Goal: Task Accomplishment & Management: Use online tool/utility

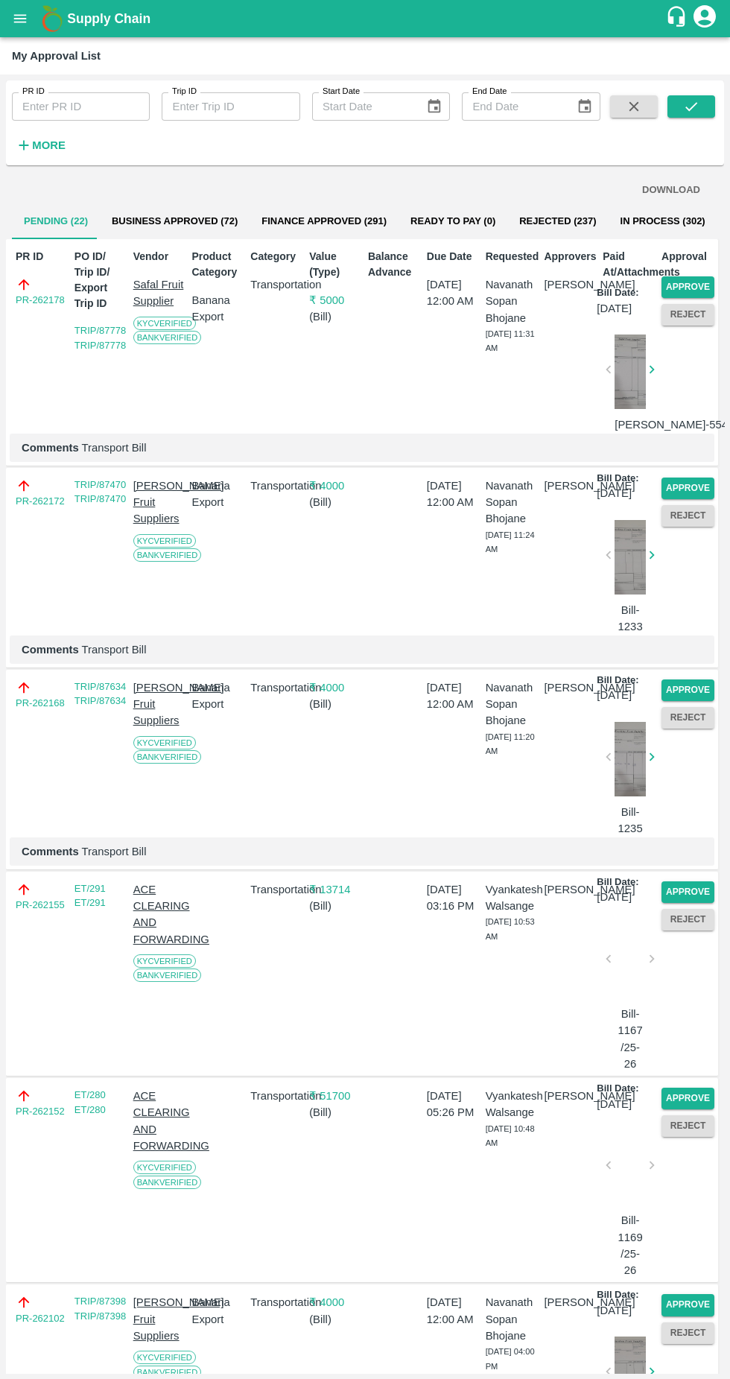
click at [691, 283] on button "Approve" at bounding box center [688, 287] width 53 height 22
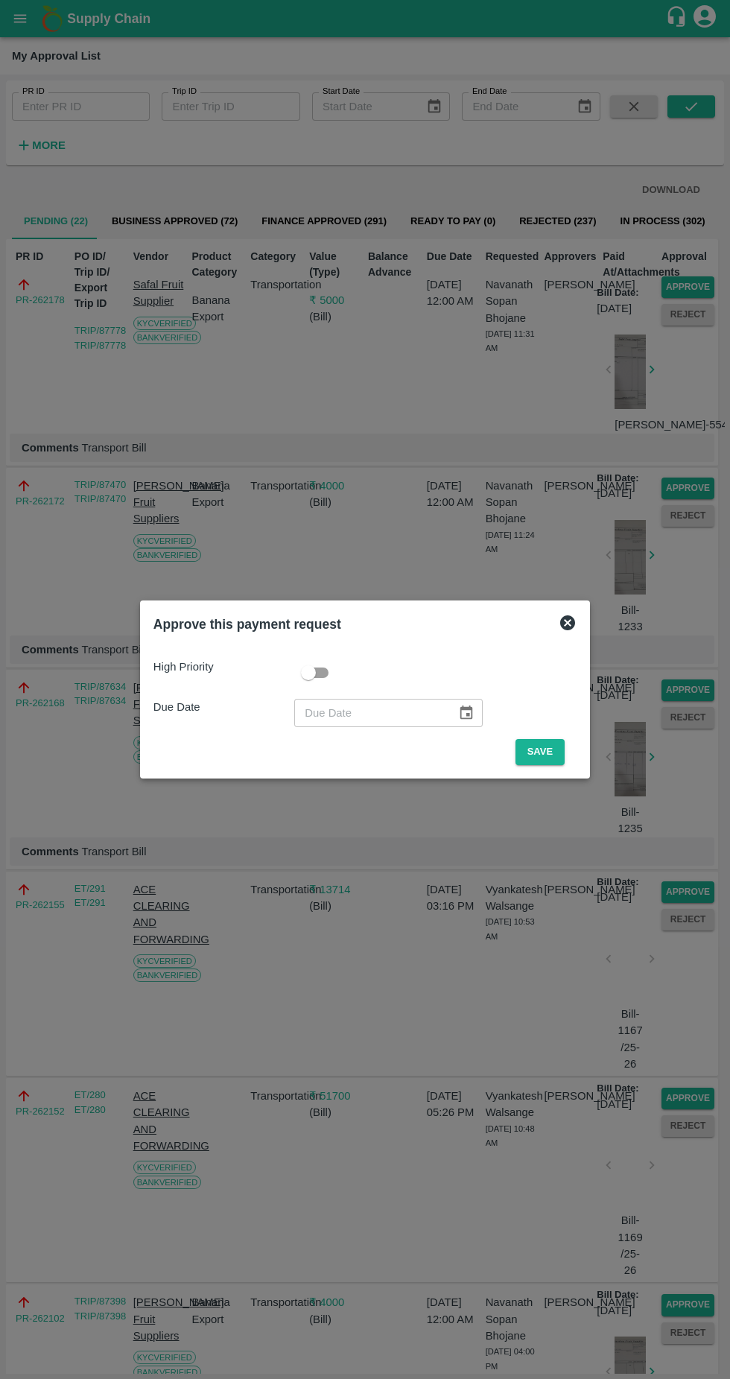
click at [548, 756] on button "Save" at bounding box center [540, 752] width 49 height 26
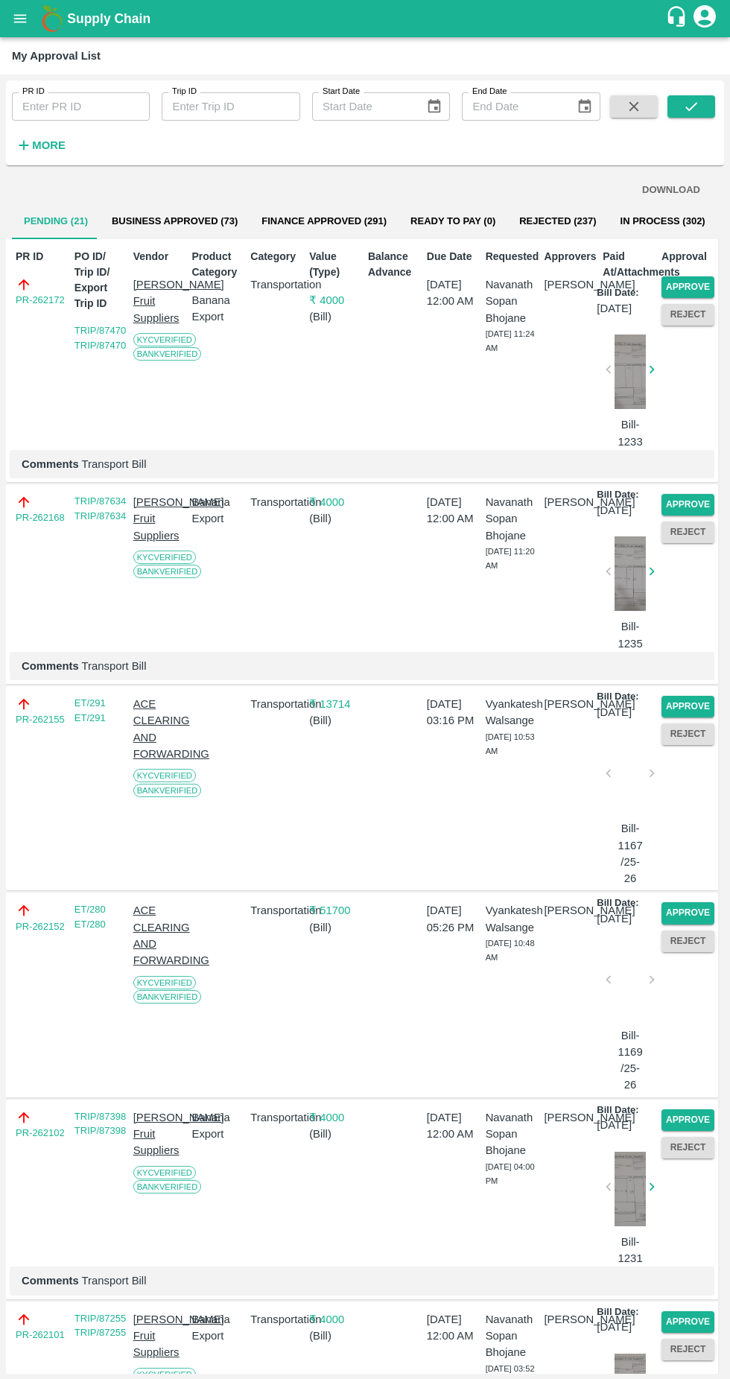
click at [698, 282] on button "Approve" at bounding box center [688, 287] width 53 height 22
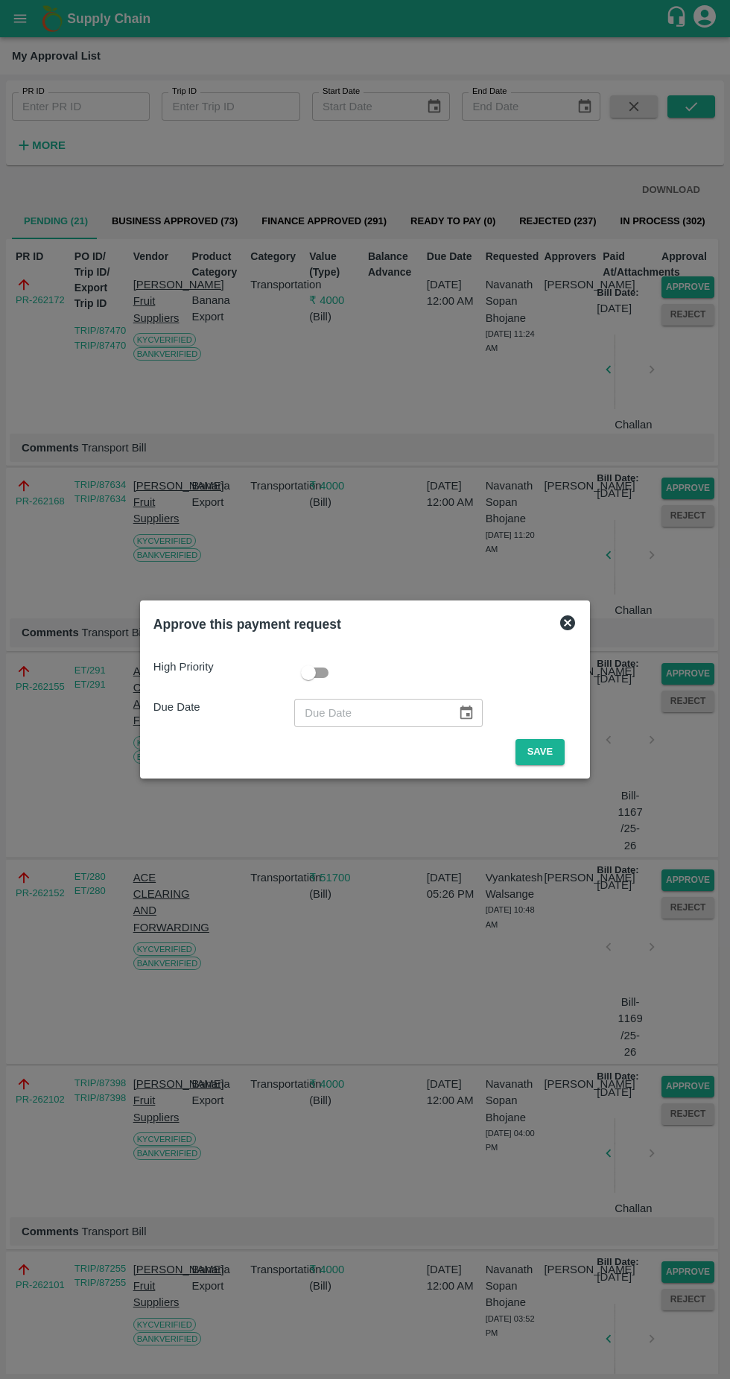
click at [550, 762] on button "Save" at bounding box center [540, 752] width 49 height 26
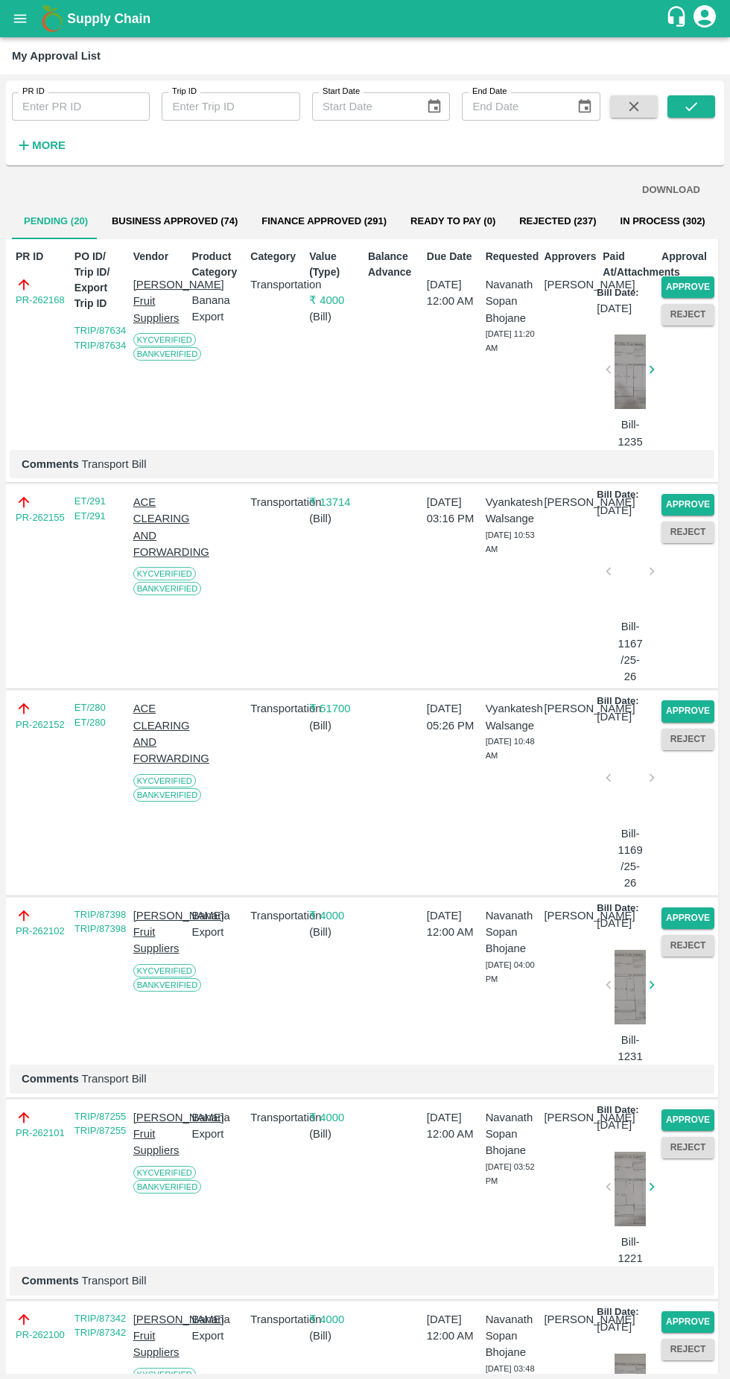
click at [697, 281] on button "Approve" at bounding box center [688, 287] width 53 height 22
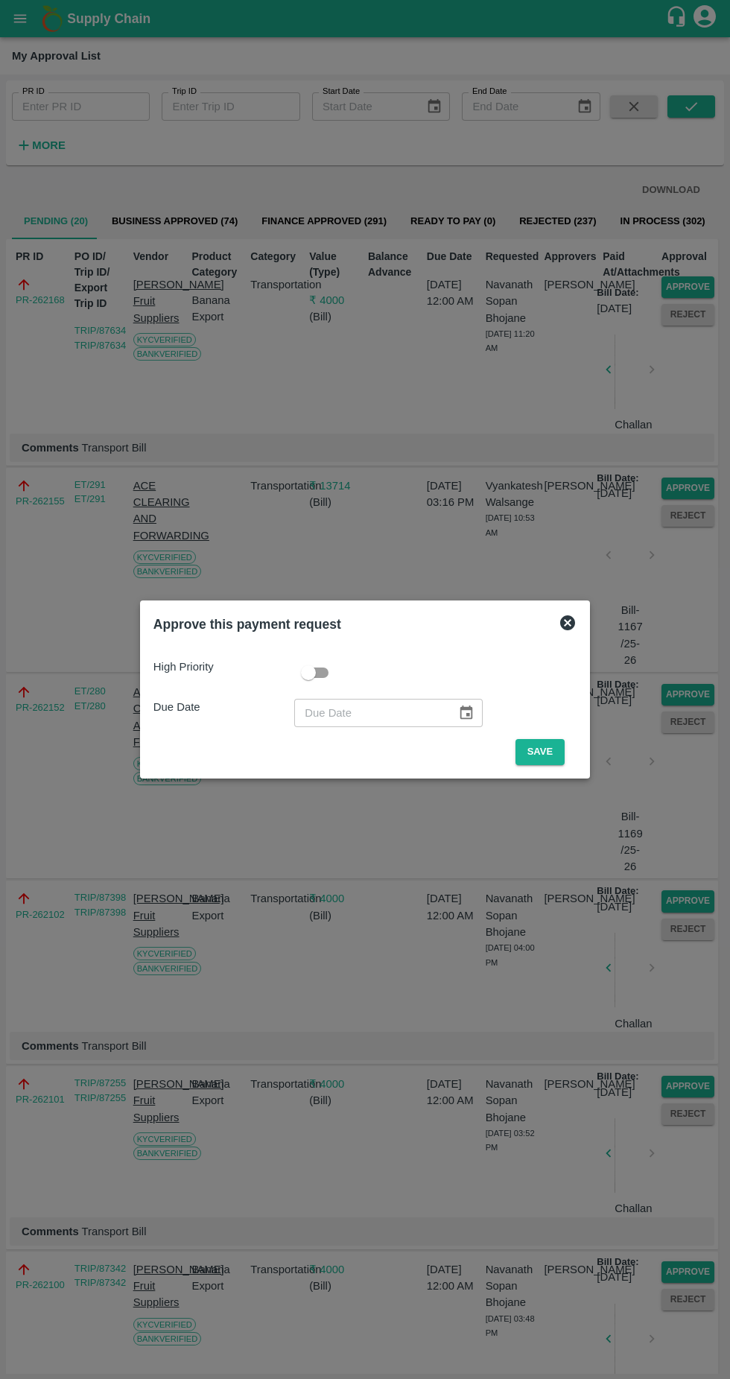
click at [552, 758] on button "Save" at bounding box center [540, 752] width 49 height 26
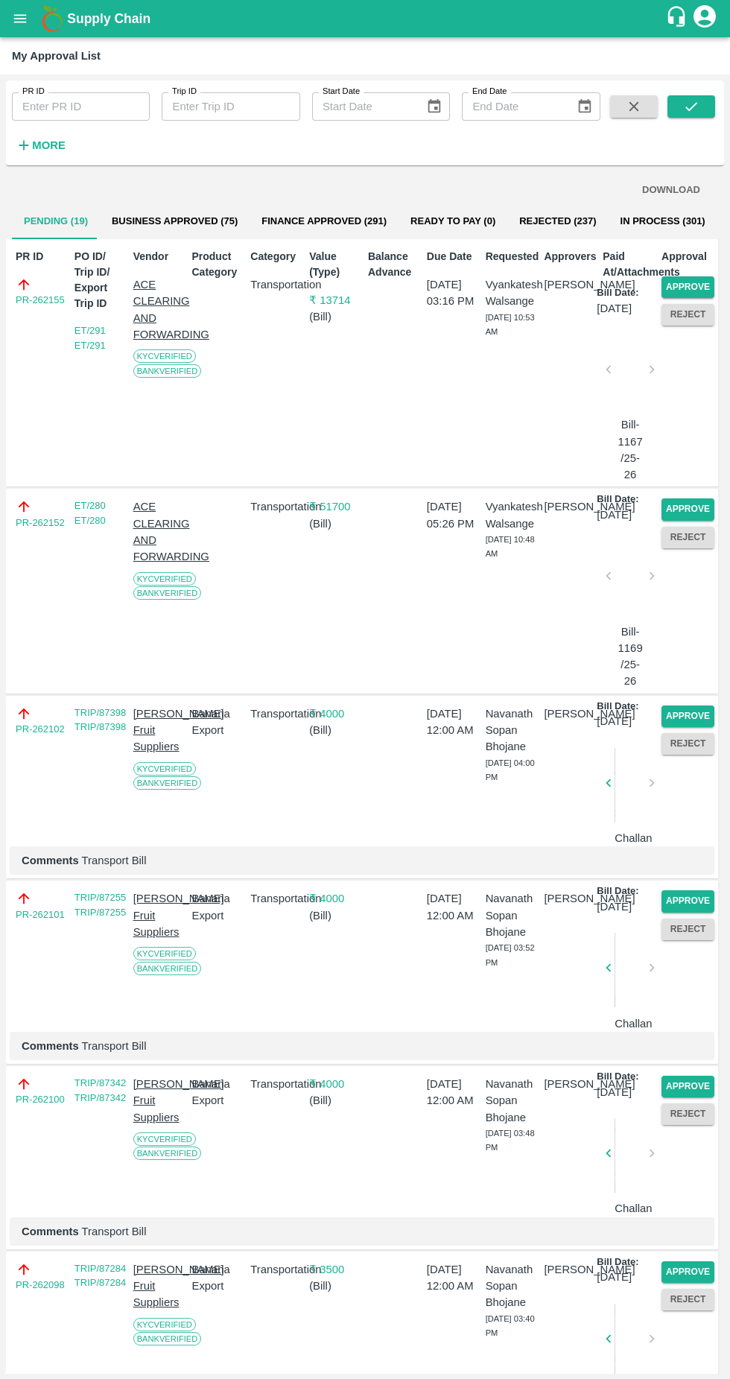
click at [688, 520] on button "Approve" at bounding box center [688, 510] width 53 height 22
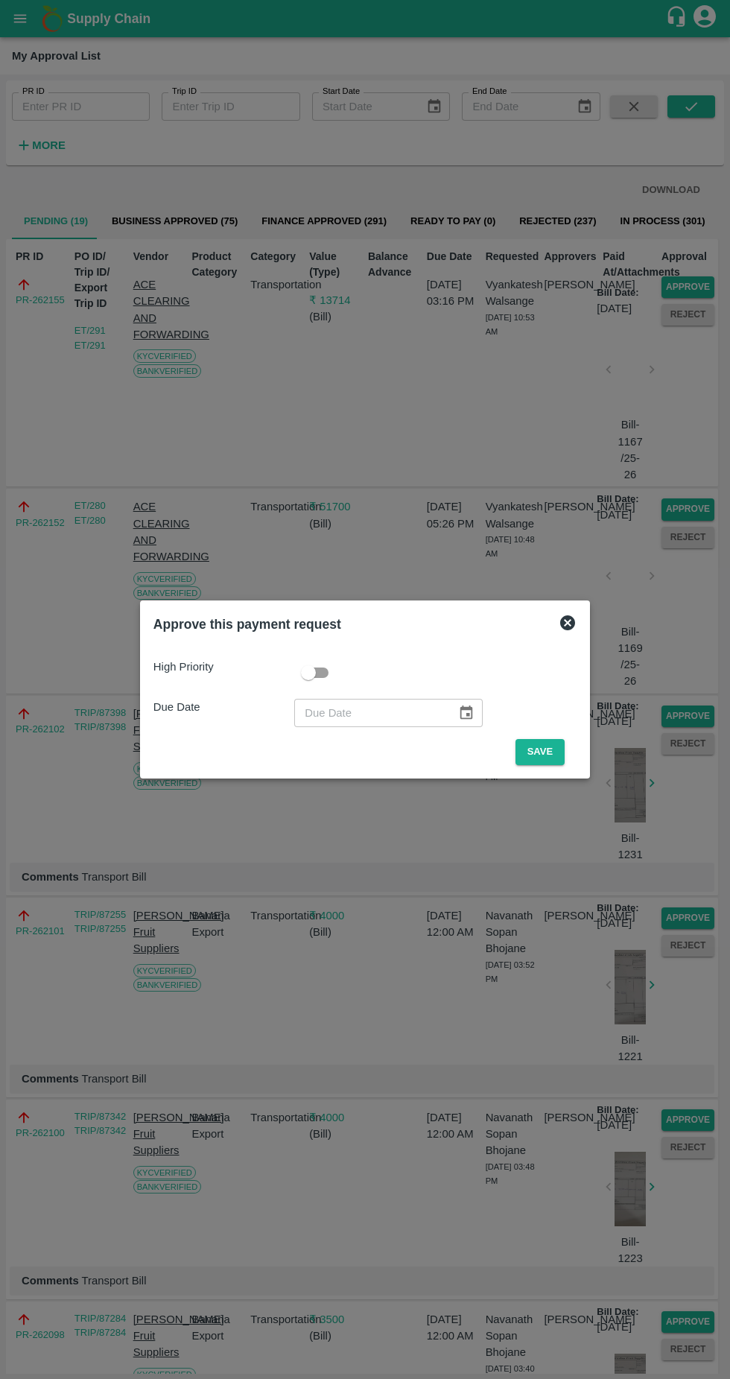
click at [561, 756] on button "Save" at bounding box center [540, 752] width 49 height 26
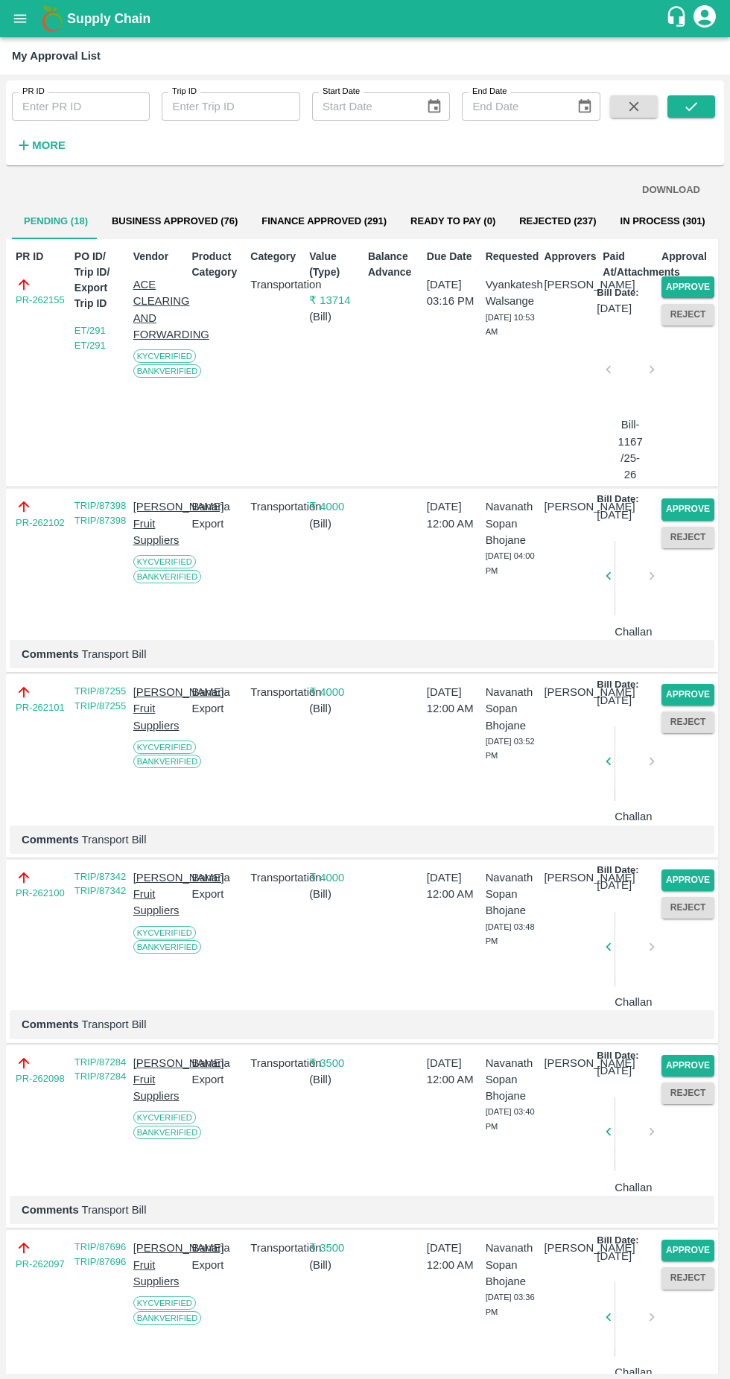
click at [706, 285] on button "Approve" at bounding box center [688, 287] width 53 height 22
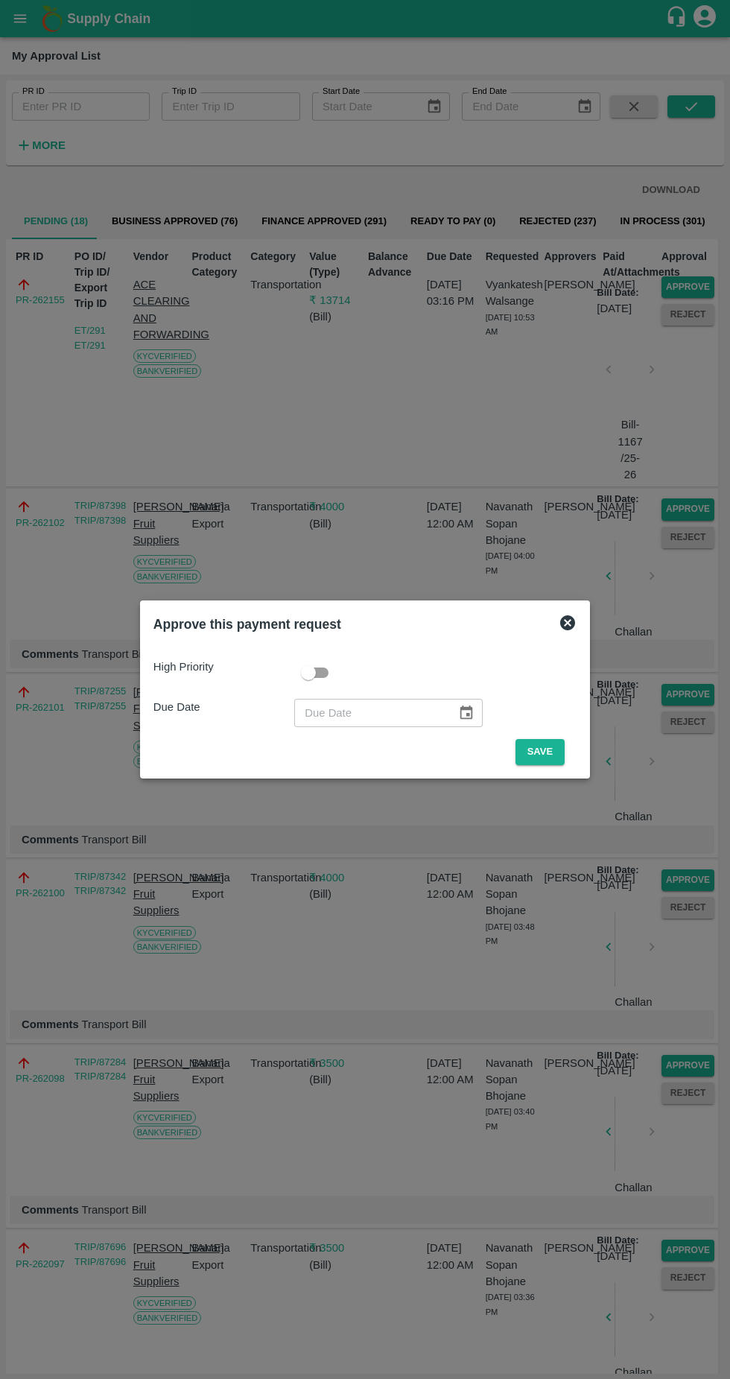
click at [547, 771] on div "Approve this payment request High Priority Due Date ​ Save" at bounding box center [365, 690] width 450 height 178
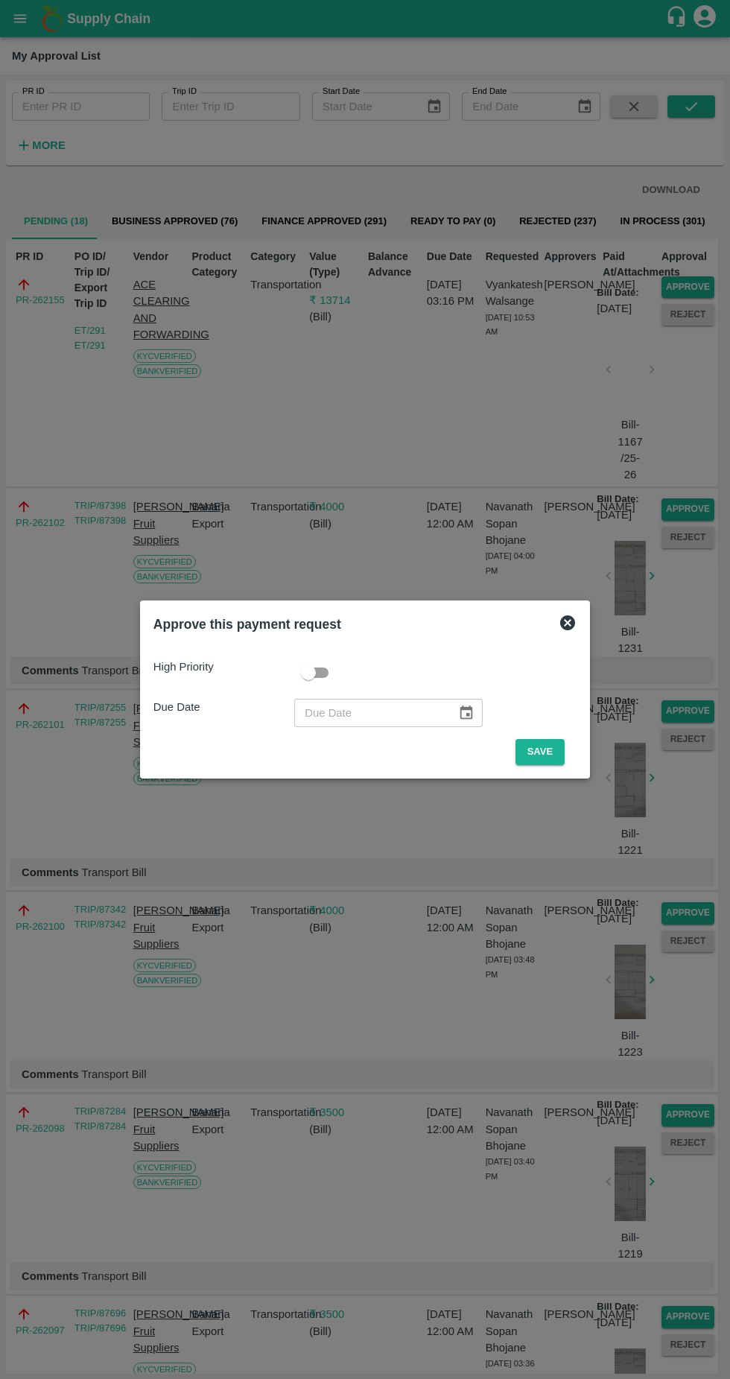
click at [560, 752] on button "Save" at bounding box center [540, 752] width 49 height 26
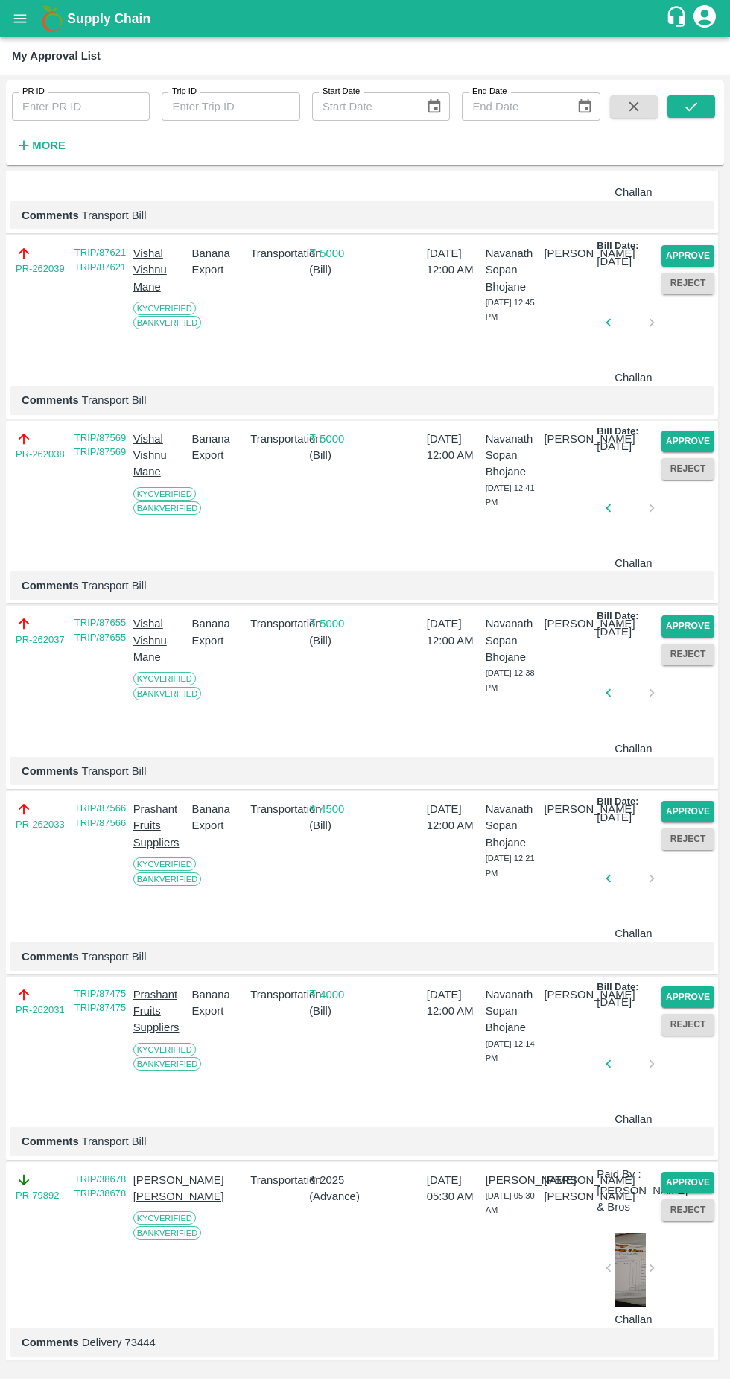
scroll to position [2405, 0]
